Goal: Task Accomplishment & Management: Manage account settings

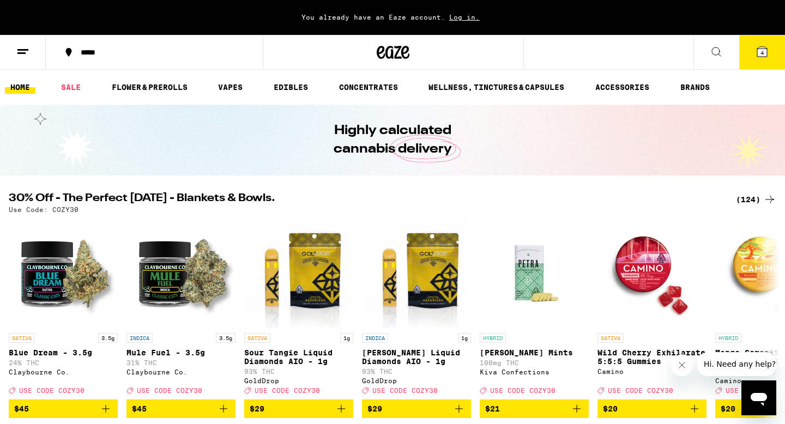
click at [20, 54] on icon at bounding box center [22, 51] width 13 height 13
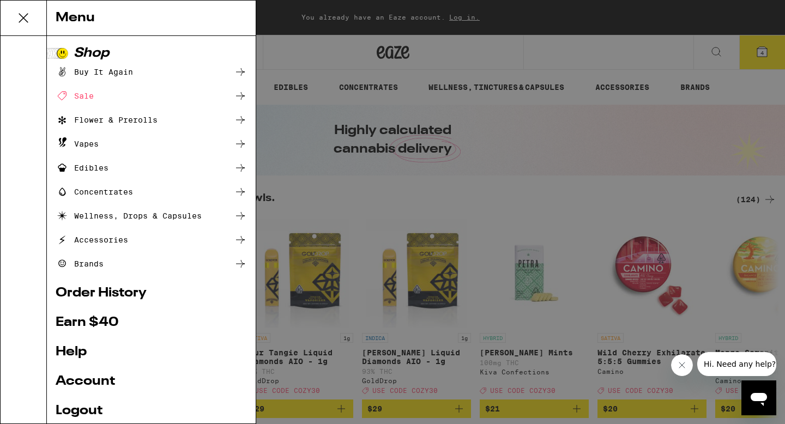
click at [97, 375] on link "Account" at bounding box center [151, 381] width 191 height 13
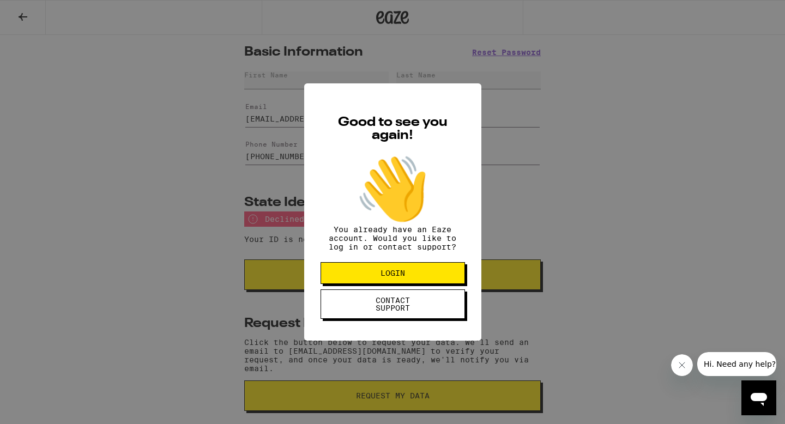
click at [201, 273] on div "Good to see you again! 👋 You already have an Eaze account. Would you like to lo…" at bounding box center [392, 212] width 785 height 424
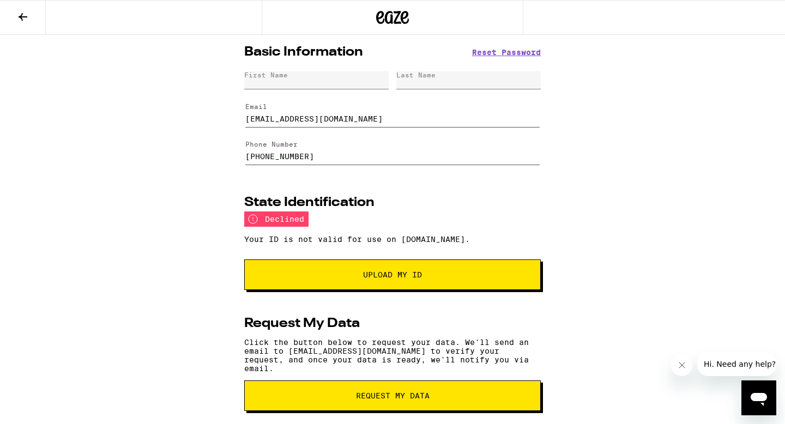
click at [329, 243] on div "Your ID is not valid for use on [DOMAIN_NAME]." at bounding box center [392, 239] width 297 height 25
click at [338, 285] on button "Upload My ID" at bounding box center [392, 275] width 297 height 31
